Goal: Task Accomplishment & Management: Complete application form

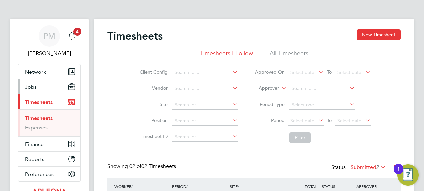
click at [32, 85] on span "Jobs" at bounding box center [31, 87] width 12 height 6
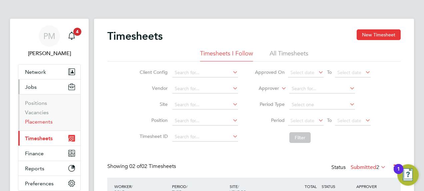
click at [32, 123] on link "Placements" at bounding box center [39, 121] width 28 height 6
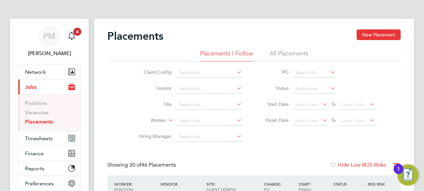
scroll to position [19, 46]
click at [376, 33] on button "New Placement" at bounding box center [379, 34] width 44 height 11
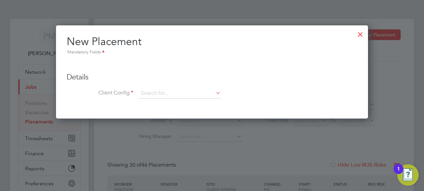
click at [214, 93] on icon at bounding box center [214, 92] width 0 height 9
click at [148, 102] on li "Apleona - Pretium" at bounding box center [180, 102] width 83 height 9
type input "Apleona - Pretium"
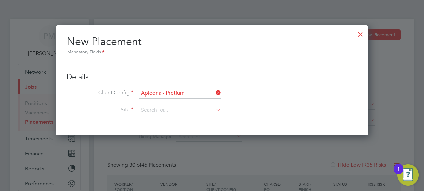
click at [214, 107] on icon at bounding box center [214, 109] width 0 height 9
click at [150, 118] on b "Moth" at bounding box center [147, 119] width 12 height 6
type input "Motherwell"
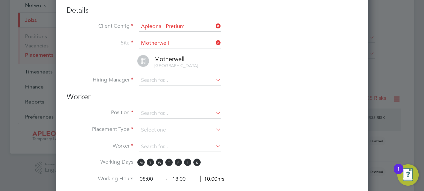
click at [214, 83] on icon at bounding box center [214, 79] width 0 height 9
click at [156, 92] on li "[PERSON_NAME]" at bounding box center [180, 94] width 83 height 9
type input "[PERSON_NAME]"
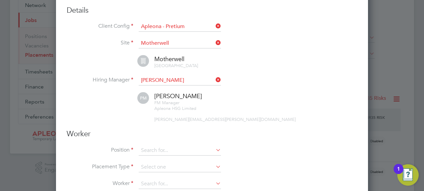
click at [214, 151] on icon at bounding box center [214, 149] width 0 height 9
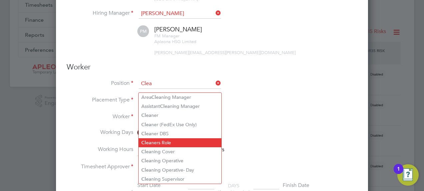
click at [164, 141] on li "Clea ners Role" at bounding box center [180, 142] width 83 height 9
type input "Cleaners Role"
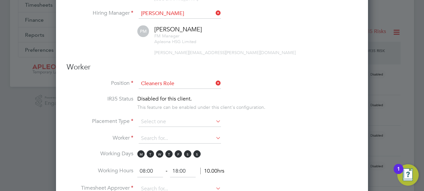
click at [214, 123] on icon at bounding box center [214, 120] width 0 height 9
click at [214, 125] on icon at bounding box center [214, 120] width 0 height 9
click at [214, 123] on icon at bounding box center [214, 120] width 0 height 9
click at [164, 127] on input at bounding box center [180, 122] width 82 height 10
click at [156, 136] on li "Temporary" at bounding box center [180, 134] width 83 height 9
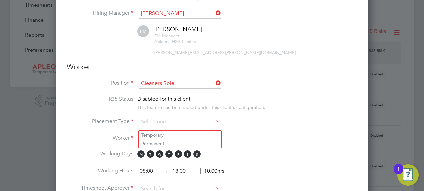
type input "Temporary"
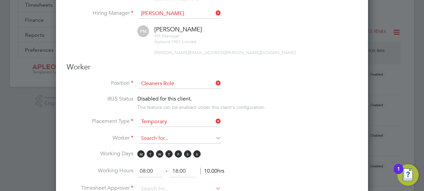
click at [153, 141] on input at bounding box center [180, 138] width 82 height 10
click at [344, 140] on li "Worker" at bounding box center [212, 141] width 291 height 17
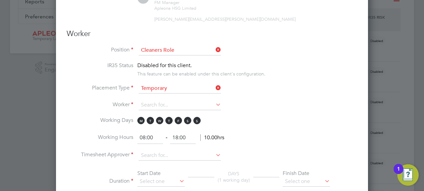
scroll to position [200, 0]
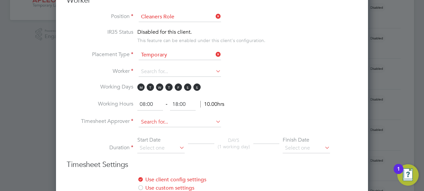
click at [180, 126] on input at bounding box center [180, 122] width 82 height 10
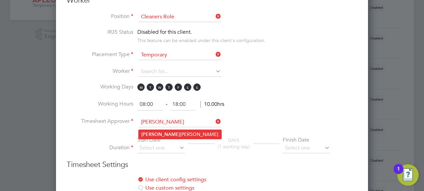
type input "[PERSON_NAME]"
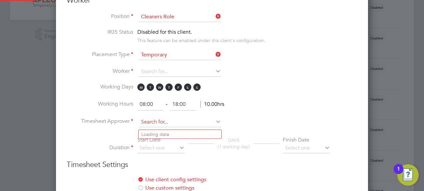
click at [151, 127] on input at bounding box center [180, 122] width 82 height 10
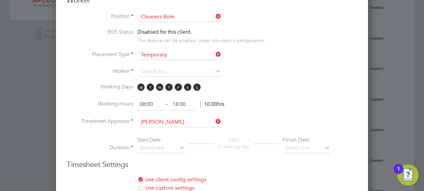
click at [153, 133] on li "[PERSON_NAME]" at bounding box center [180, 134] width 83 height 9
type input "[PERSON_NAME]"
drag, startPoint x: 190, startPoint y: 93, endPoint x: 196, endPoint y: 94, distance: 6.1
click at [191, 91] on span "M T W T F S S" at bounding box center [169, 86] width 65 height 7
click at [186, 90] on span "S" at bounding box center [187, 86] width 7 height 7
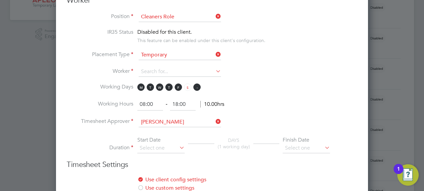
click at [197, 90] on span "S" at bounding box center [196, 86] width 7 height 7
click at [145, 107] on input "08:00" at bounding box center [150, 104] width 26 height 12
type input "07:00"
click at [178, 108] on input "18:00" at bounding box center [183, 104] width 26 height 12
type input "11:00"
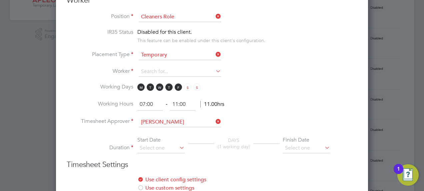
click at [304, 71] on li "Worker" at bounding box center [212, 75] width 291 height 17
click at [214, 73] on icon at bounding box center [214, 70] width 0 height 9
click at [226, 75] on li "Worker" at bounding box center [212, 75] width 291 height 17
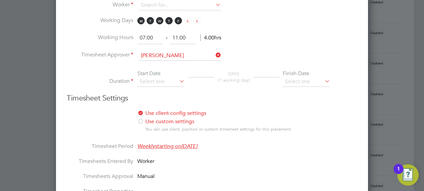
scroll to position [267, 0]
click at [178, 83] on icon at bounding box center [178, 80] width 0 height 9
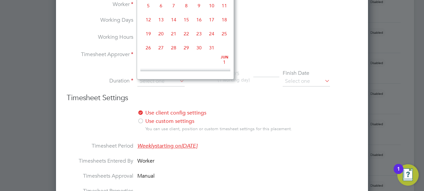
scroll to position [257, 0]
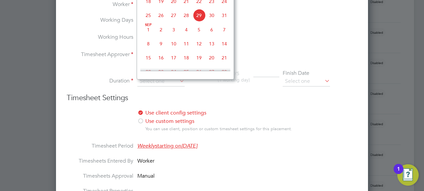
click at [148, 5] on span "18" at bounding box center [148, 1] width 13 height 13
type input "[DATE]"
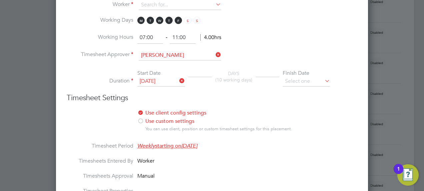
click at [323, 83] on icon at bounding box center [323, 80] width 0 height 9
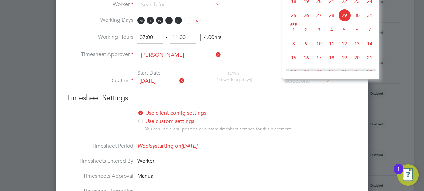
click at [343, 6] on span "22" at bounding box center [344, 1] width 13 height 13
type input "[DATE]"
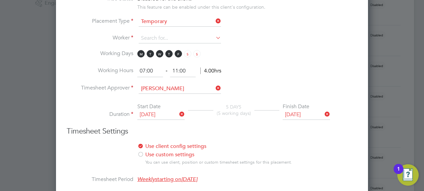
scroll to position [200, 0]
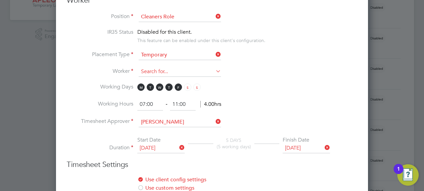
click at [154, 76] on input at bounding box center [180, 72] width 82 height 10
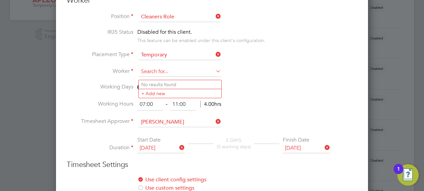
type input "w"
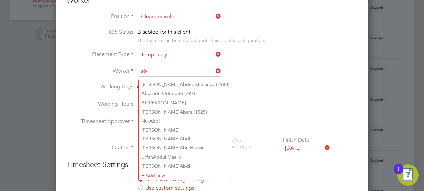
type input "a"
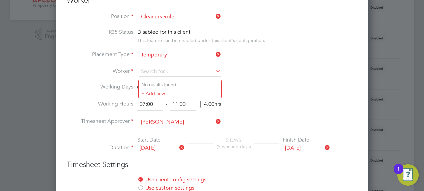
click at [266, 66] on li "Placement Type Temporary" at bounding box center [212, 58] width 291 height 17
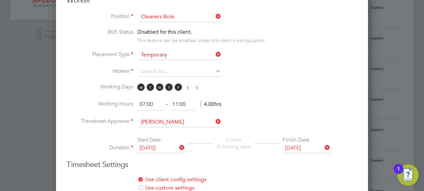
click at [214, 75] on icon at bounding box center [214, 70] width 0 height 9
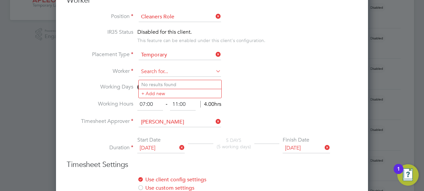
click at [220, 77] on input at bounding box center [180, 72] width 82 height 10
click at [303, 77] on li "Worker" at bounding box center [212, 75] width 291 height 17
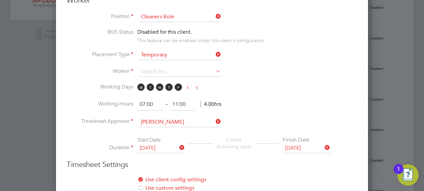
scroll to position [233, 0]
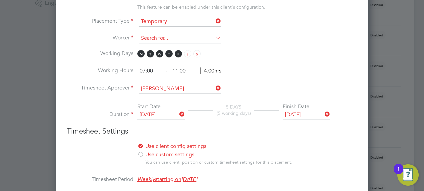
click at [169, 43] on input at bounding box center [180, 38] width 82 height 10
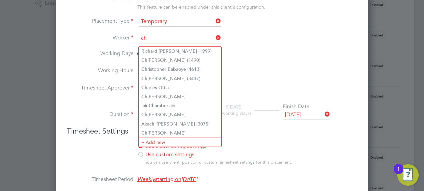
type input "ch"
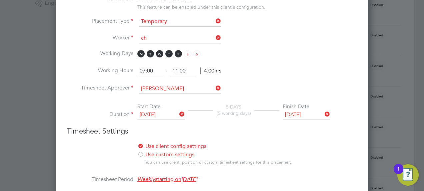
drag, startPoint x: 285, startPoint y: 57, endPoint x: 303, endPoint y: 59, distance: 18.1
click at [303, 59] on li "Working Days M T W T F S S" at bounding box center [212, 57] width 291 height 15
click at [151, 39] on input at bounding box center [180, 38] width 82 height 10
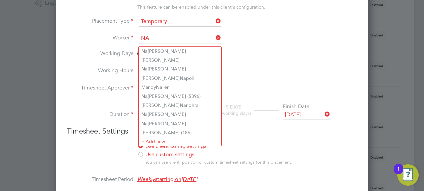
type input "NA"
click at [266, 45] on li "Worker NA" at bounding box center [212, 41] width 291 height 17
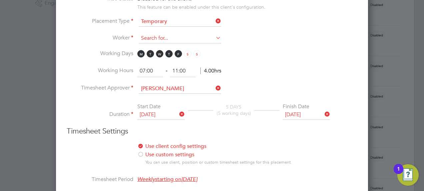
click at [169, 43] on input at bounding box center [180, 38] width 82 height 10
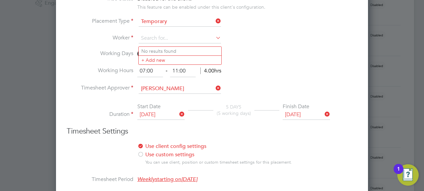
click at [293, 50] on li "Worker" at bounding box center [212, 41] width 291 height 17
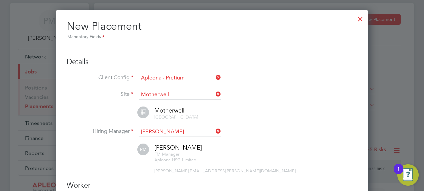
scroll to position [0, 0]
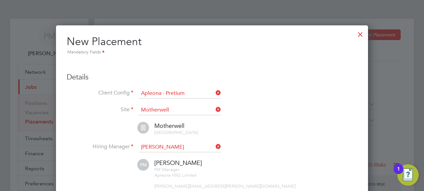
click at [361, 34] on div at bounding box center [360, 33] width 12 height 12
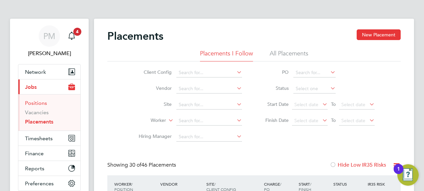
click at [42, 103] on link "Positions" at bounding box center [36, 103] width 22 height 6
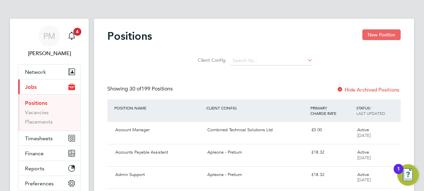
click at [378, 32] on button "New Position" at bounding box center [381, 34] width 38 height 11
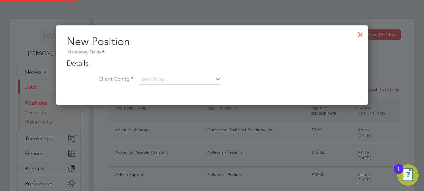
scroll to position [79, 312]
click at [214, 77] on icon at bounding box center [214, 78] width 0 height 9
click at [160, 89] on li "Apleona - Pretium" at bounding box center [180, 88] width 83 height 9
type input "Apleona - Pretium"
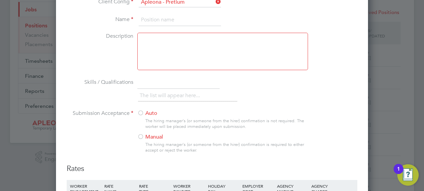
scroll to position [0, 0]
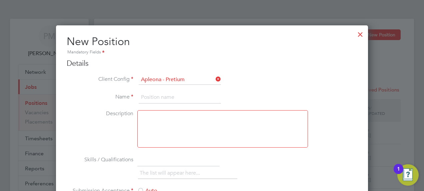
click at [362, 31] on div at bounding box center [360, 33] width 12 height 12
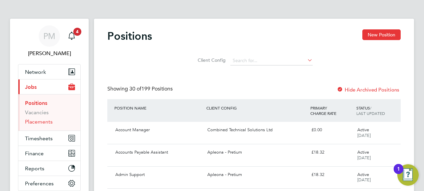
click at [41, 121] on link "Placements" at bounding box center [39, 121] width 28 height 6
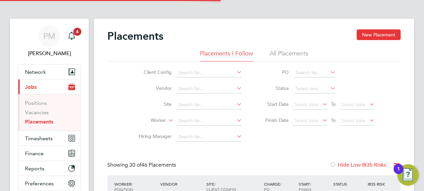
scroll to position [19, 46]
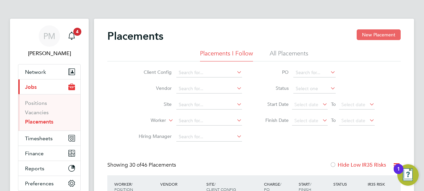
click at [384, 33] on button "New Placement" at bounding box center [379, 34] width 44 height 11
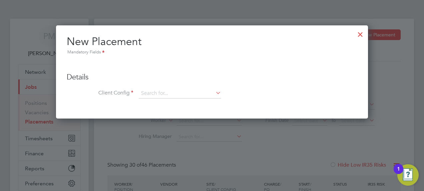
click at [214, 91] on icon at bounding box center [214, 92] width 0 height 9
click at [169, 101] on li "Apleona - Pretium" at bounding box center [180, 102] width 83 height 9
type input "Apleona - Pretium"
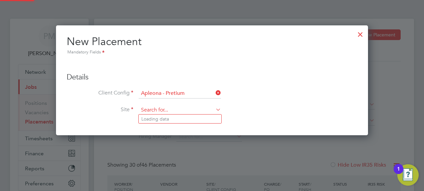
click at [154, 109] on input at bounding box center [180, 110] width 82 height 10
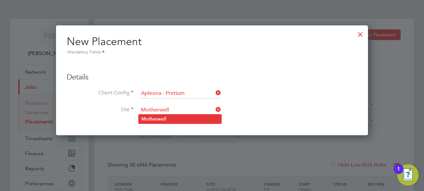
type input "Motherwell"
click at [146, 116] on b "Motherwell" at bounding box center [153, 119] width 25 height 6
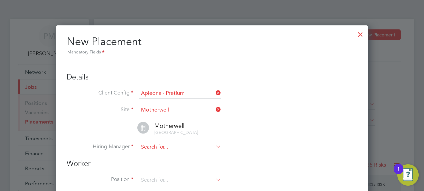
click at [175, 150] on input at bounding box center [180, 147] width 82 height 10
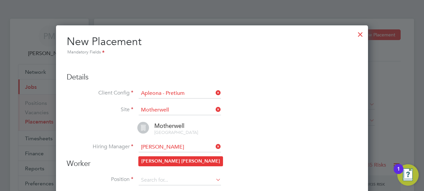
type input "[PERSON_NAME]"
click at [181, 161] on b "[PERSON_NAME]" at bounding box center [200, 161] width 39 height 6
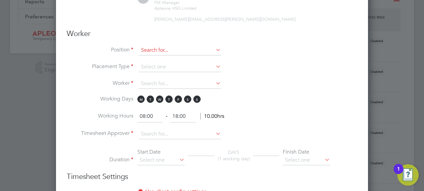
click at [187, 55] on input at bounding box center [180, 50] width 82 height 10
click at [152, 61] on b "Cleaning" at bounding box center [151, 64] width 20 height 6
type input "Cleaning Operative"
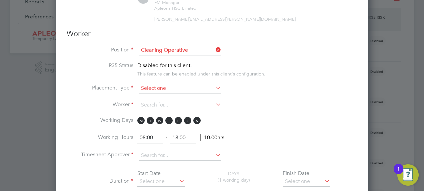
drag, startPoint x: 218, startPoint y: 90, endPoint x: 212, endPoint y: 97, distance: 9.2
click at [214, 91] on icon at bounding box center [214, 87] width 0 height 9
click at [214, 90] on icon at bounding box center [214, 87] width 0 height 9
drag, startPoint x: 301, startPoint y: 94, endPoint x: 239, endPoint y: 95, distance: 62.3
click at [302, 94] on li "Placement Type" at bounding box center [212, 91] width 291 height 17
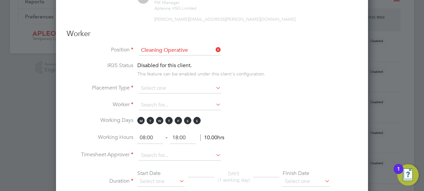
click at [214, 91] on icon at bounding box center [214, 87] width 0 height 9
click at [166, 90] on input at bounding box center [180, 88] width 82 height 10
click at [148, 100] on li "Temporary" at bounding box center [180, 101] width 83 height 9
type input "Temporary"
click at [144, 107] on input at bounding box center [180, 105] width 82 height 10
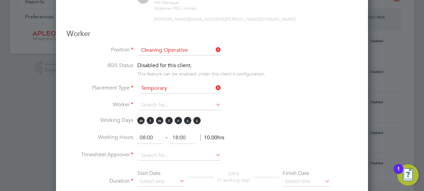
click at [325, 106] on li "Worker" at bounding box center [212, 108] width 291 height 17
click at [145, 138] on input "08:00" at bounding box center [150, 138] width 26 height 12
type input "07:00"
click at [176, 141] on input "18:00" at bounding box center [183, 138] width 26 height 12
type input "11:00"
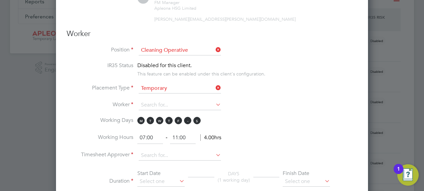
click at [187, 124] on span "S" at bounding box center [187, 120] width 7 height 7
click at [196, 124] on span "S" at bounding box center [196, 120] width 7 height 7
click at [307, 120] on li "Working Days M T W T F S S" at bounding box center [212, 124] width 291 height 15
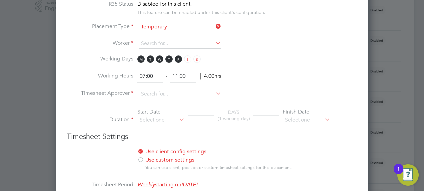
scroll to position [233, 0]
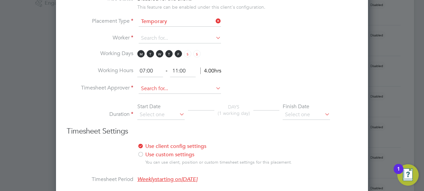
click at [157, 94] on input at bounding box center [180, 89] width 82 height 10
click at [150, 101] on b "[PERSON_NAME]" at bounding box center [160, 101] width 39 height 6
type input "[PERSON_NAME]"
click at [178, 117] on icon at bounding box center [178, 113] width 0 height 9
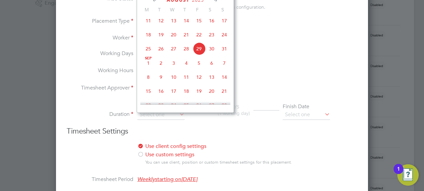
click at [149, 37] on span "18" at bounding box center [148, 34] width 13 height 13
type input "[DATE]"
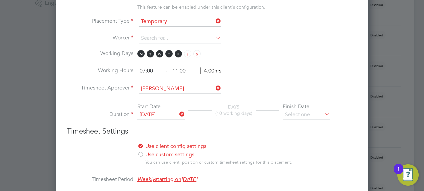
click at [323, 116] on icon at bounding box center [323, 113] width 0 height 9
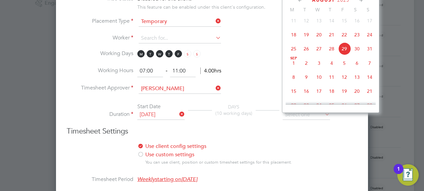
click at [346, 37] on span "22" at bounding box center [344, 34] width 13 height 13
type input "[DATE]"
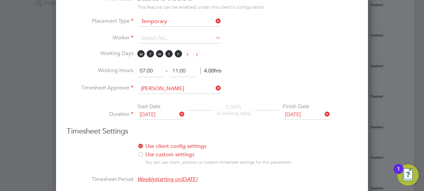
click at [266, 134] on h3 "Timesheet Settings" at bounding box center [212, 131] width 291 height 10
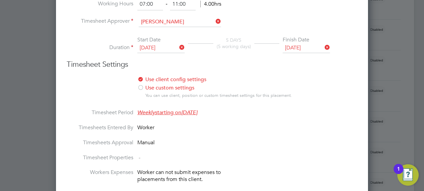
scroll to position [167, 0]
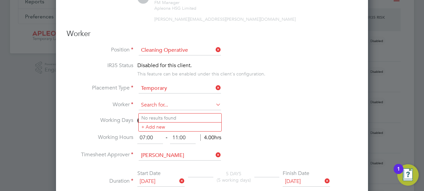
click at [146, 108] on input at bounding box center [180, 105] width 82 height 10
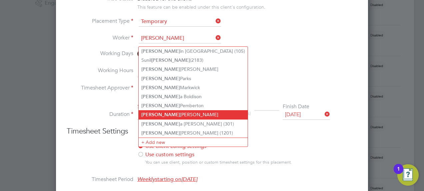
scroll to position [267, 0]
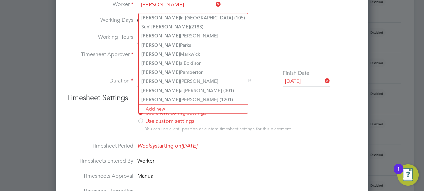
type input "[PERSON_NAME]"
click at [352, 168] on li "Timesheets Entered By Worker" at bounding box center [212, 164] width 291 height 15
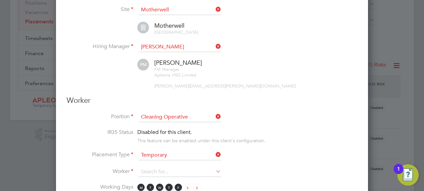
scroll to position [133, 0]
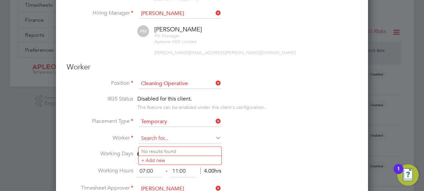
click at [148, 139] on input at bounding box center [180, 138] width 82 height 10
type input "t"
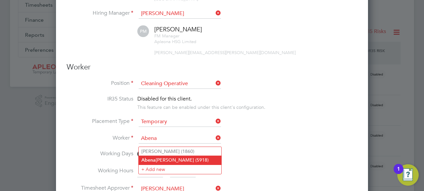
click at [155, 159] on b "Abena" at bounding box center [148, 160] width 14 height 6
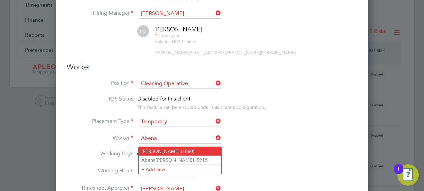
type input "[PERSON_NAME] (5918)"
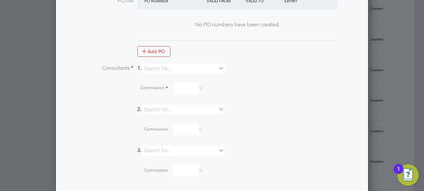
scroll to position [666, 0]
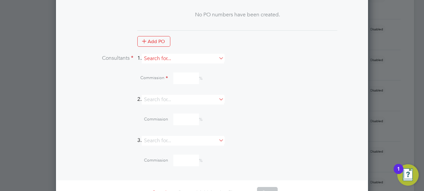
click at [216, 61] on input at bounding box center [183, 59] width 82 height 10
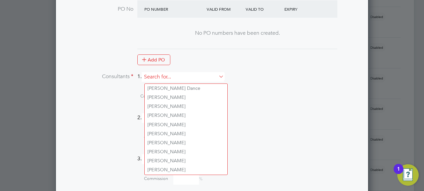
scroll to position [633, 0]
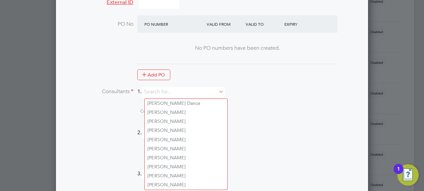
click at [275, 98] on li "Consultants 1." at bounding box center [212, 95] width 291 height 16
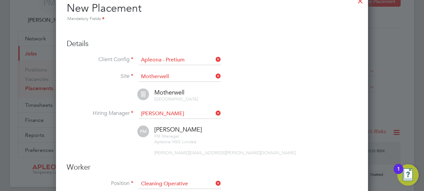
scroll to position [0, 0]
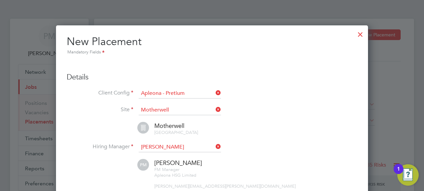
click at [358, 33] on div at bounding box center [360, 33] width 12 height 12
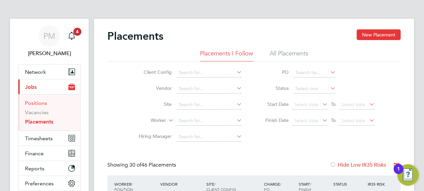
click at [35, 103] on link "Positions" at bounding box center [36, 103] width 22 height 6
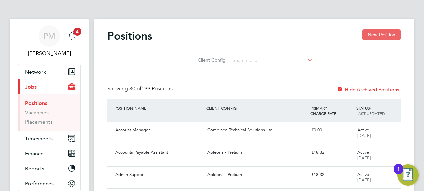
click at [386, 35] on button "New Position" at bounding box center [381, 34] width 38 height 11
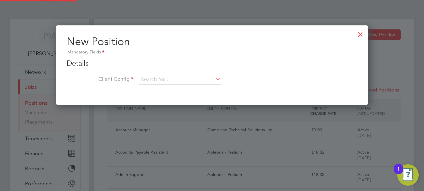
scroll to position [79, 312]
click at [214, 78] on icon at bounding box center [214, 78] width 0 height 9
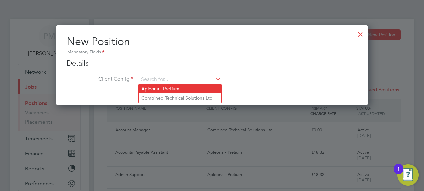
click at [161, 91] on li "Apleona - Pretium" at bounding box center [180, 88] width 83 height 9
type input "Apleona - Pretium"
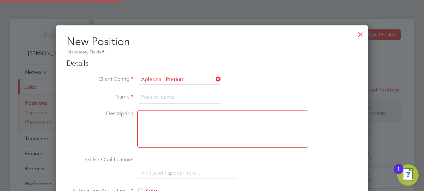
scroll to position [437, 312]
click at [155, 95] on input at bounding box center [180, 97] width 82 height 12
type input "[PERSON_NAME]"
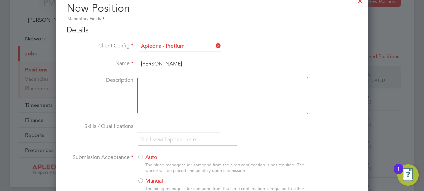
scroll to position [0, 0]
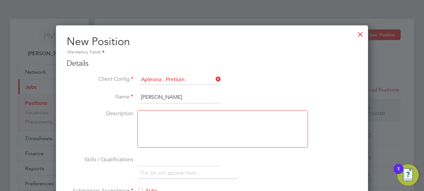
click at [361, 33] on div at bounding box center [360, 33] width 12 height 12
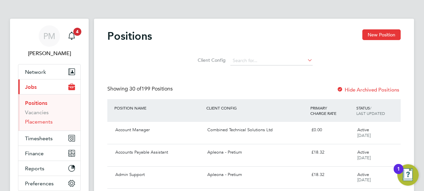
click at [41, 121] on link "Placements" at bounding box center [39, 121] width 28 height 6
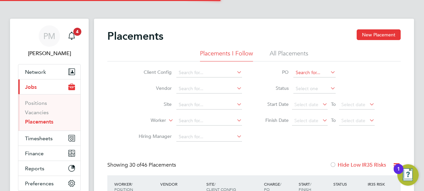
scroll to position [19, 46]
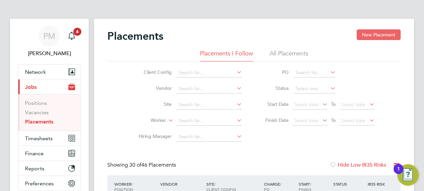
click at [377, 32] on button "New Placement" at bounding box center [379, 34] width 44 height 11
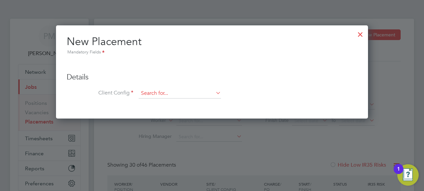
click at [152, 90] on input at bounding box center [180, 93] width 82 height 10
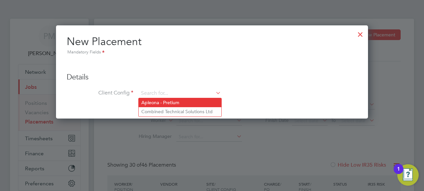
click at [155, 101] on li "Apleona - Pretium" at bounding box center [180, 102] width 83 height 9
type input "Apleona - Pretium"
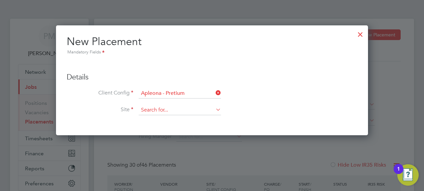
click at [152, 106] on input at bounding box center [180, 110] width 82 height 10
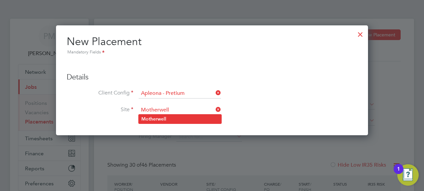
type input "Motherwell"
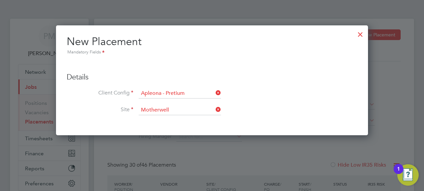
click at [147, 118] on b "Motherwell" at bounding box center [153, 119] width 25 height 6
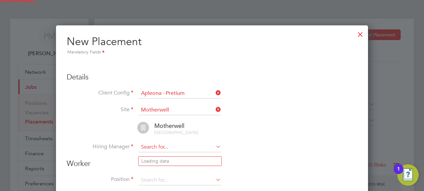
click at [155, 147] on input at bounding box center [180, 147] width 82 height 10
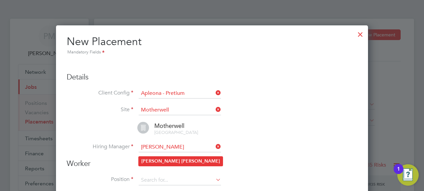
type input "[PERSON_NAME]"
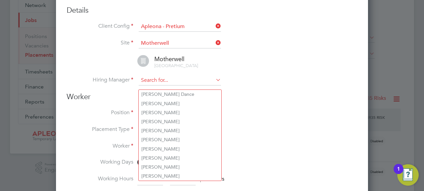
click at [156, 85] on input at bounding box center [180, 80] width 82 height 10
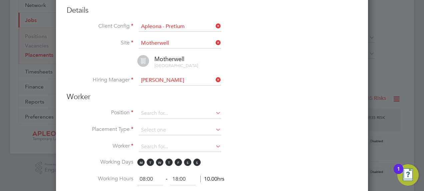
click at [160, 92] on li "[PERSON_NAME]" at bounding box center [180, 94] width 83 height 9
type input "[PERSON_NAME]"
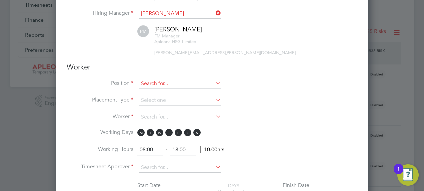
click at [153, 86] on input at bounding box center [180, 84] width 82 height 10
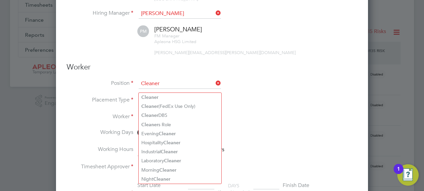
click at [147, 87] on input "Cleaner" at bounding box center [180, 84] width 82 height 10
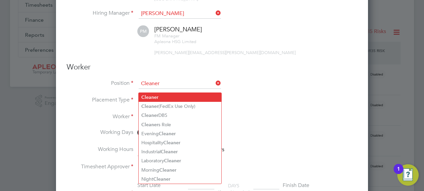
type input "Cleaner"
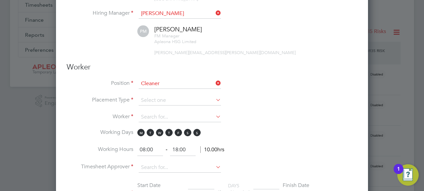
click at [145, 95] on b "Cleaner" at bounding box center [149, 97] width 17 height 6
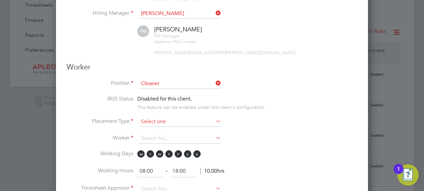
click at [164, 124] on input at bounding box center [180, 122] width 82 height 10
click at [156, 134] on li "Temporary" at bounding box center [180, 134] width 83 height 9
type input "Temporary"
click at [144, 141] on input at bounding box center [180, 138] width 82 height 10
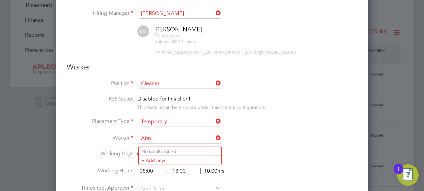
type input "Abna"
